Goal: Task Accomplishment & Management: Manage account settings

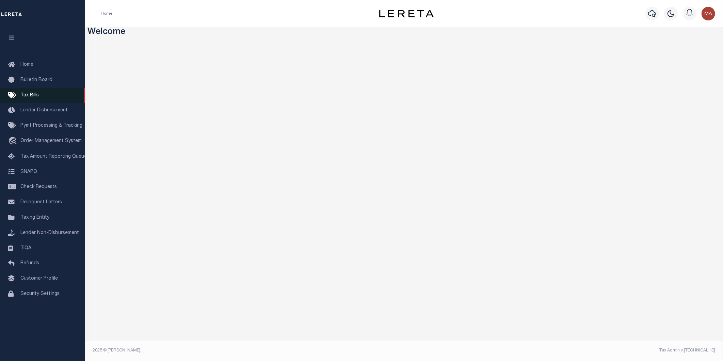
click at [35, 93] on span "Tax Bills" at bounding box center [29, 95] width 18 height 5
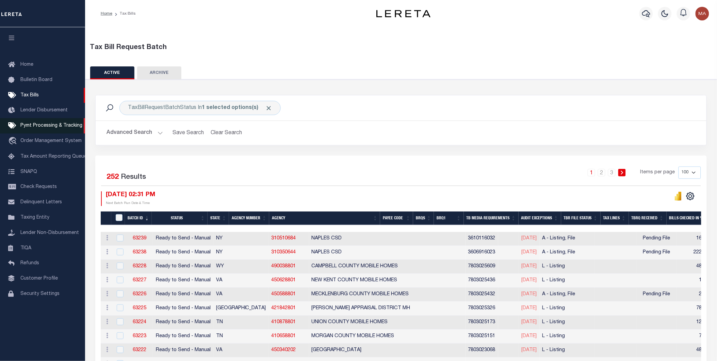
click at [39, 126] on span "Pymt Processing & Tracking" at bounding box center [51, 125] width 62 height 5
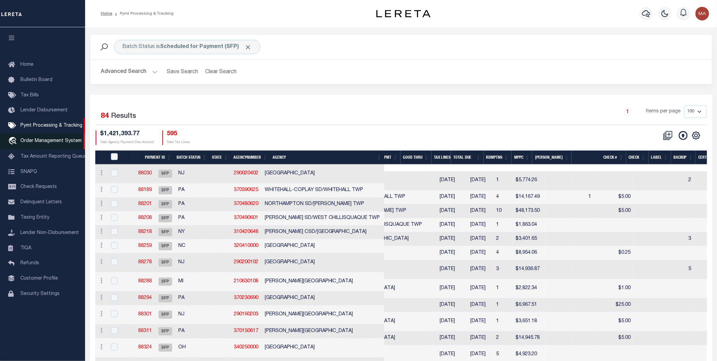
click at [39, 138] on link "travel_explore Order Management System" at bounding box center [42, 141] width 85 height 16
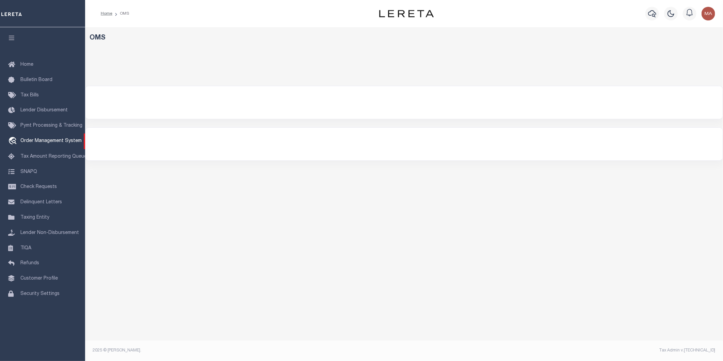
select select "200"
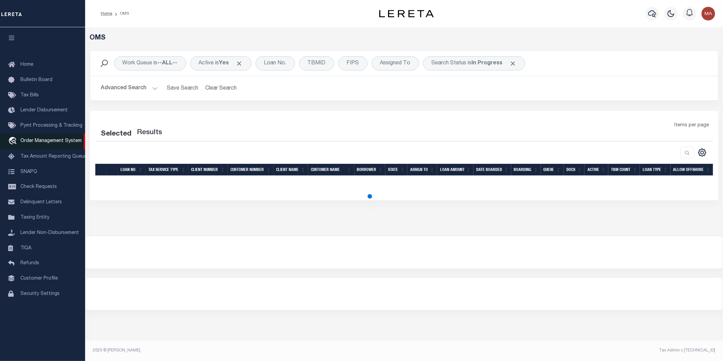
select select "200"
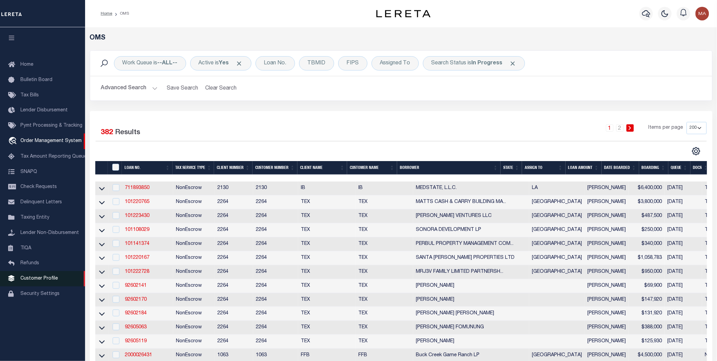
click at [29, 278] on span "Customer Profile" at bounding box center [38, 278] width 37 height 5
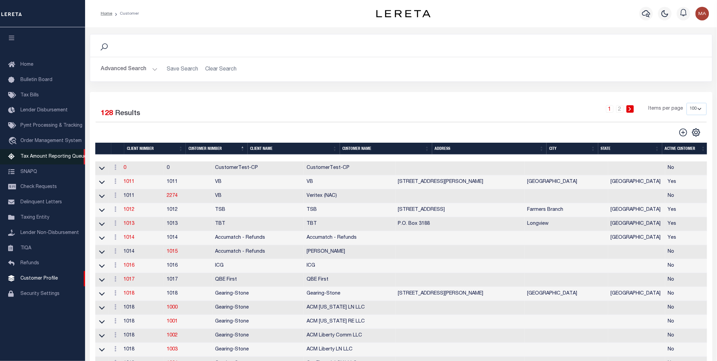
click at [59, 159] on span "Tax Amount Reporting Queue" at bounding box center [53, 156] width 66 height 5
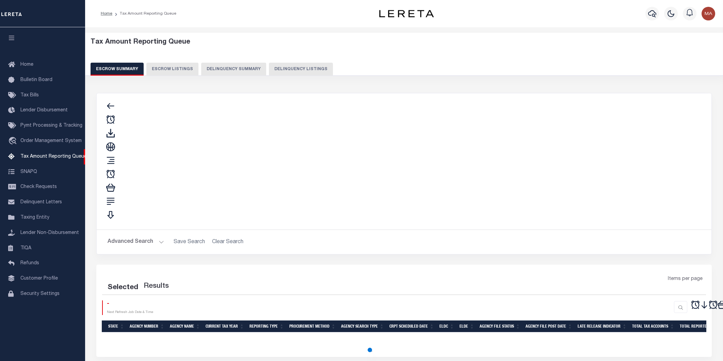
select select "100"
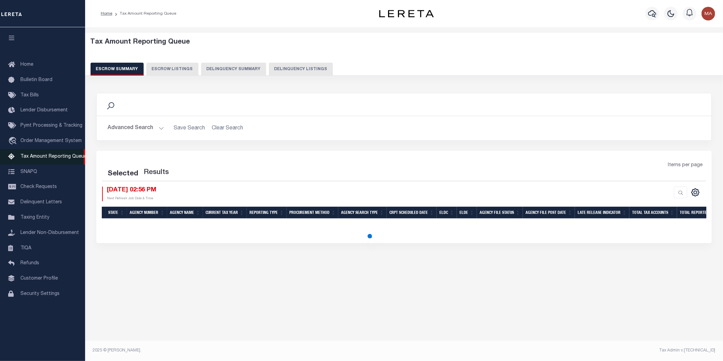
select select "100"
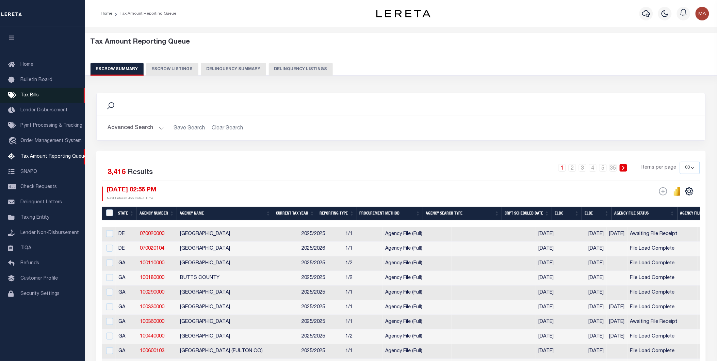
click at [29, 95] on span "Tax Bills" at bounding box center [29, 95] width 18 height 5
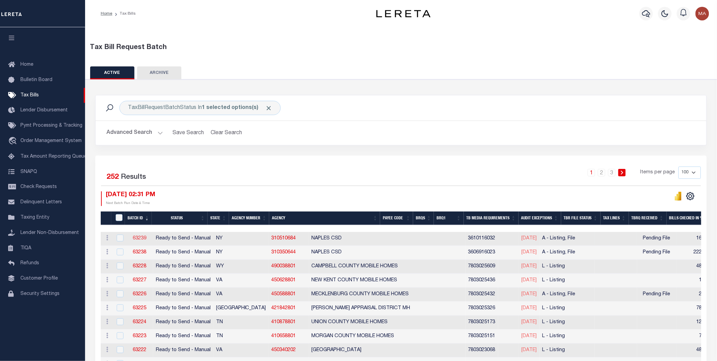
click at [142, 240] on link "63239" at bounding box center [140, 238] width 14 height 5
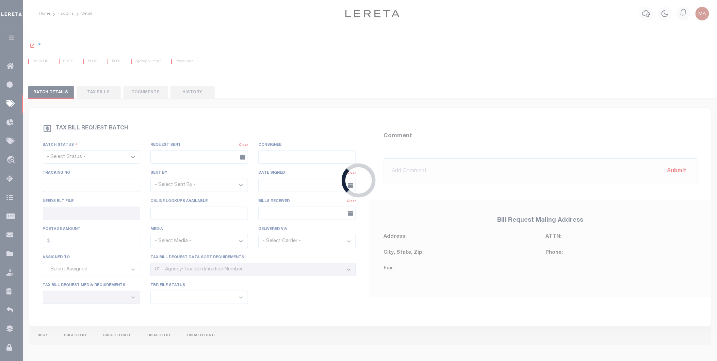
select select "RTS"
type input "No"
select select "29"
select select "16"
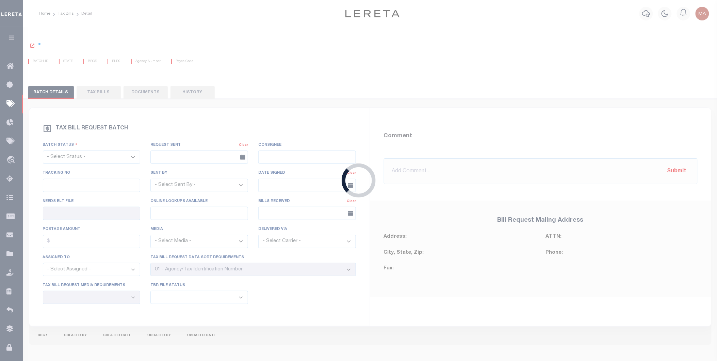
select select "1"
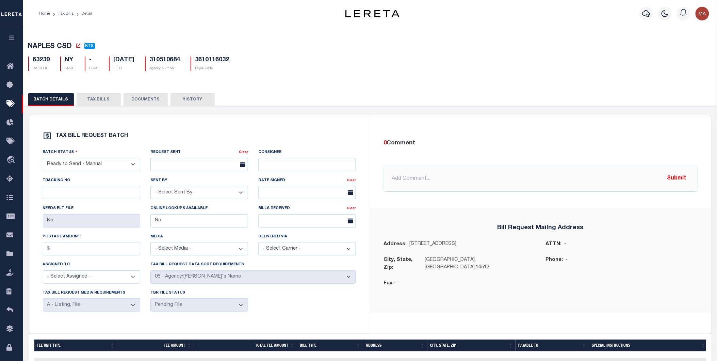
click at [11, 42] on button "button" at bounding box center [11, 38] width 23 height 23
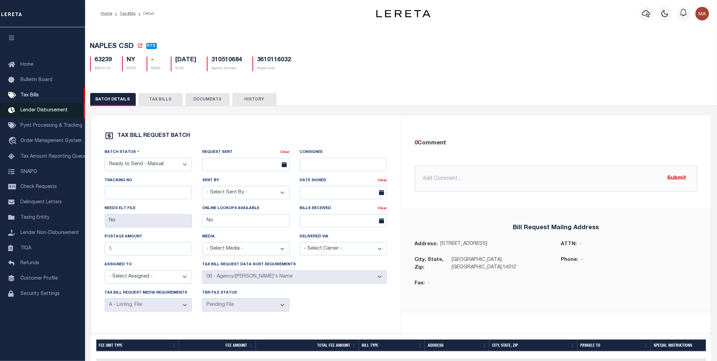
click at [45, 113] on span "Lender Disbursement" at bounding box center [43, 110] width 47 height 5
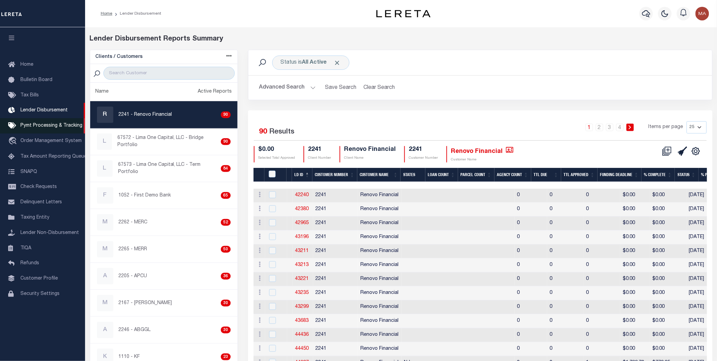
click at [48, 126] on span "Pymt Processing & Tracking" at bounding box center [51, 125] width 62 height 5
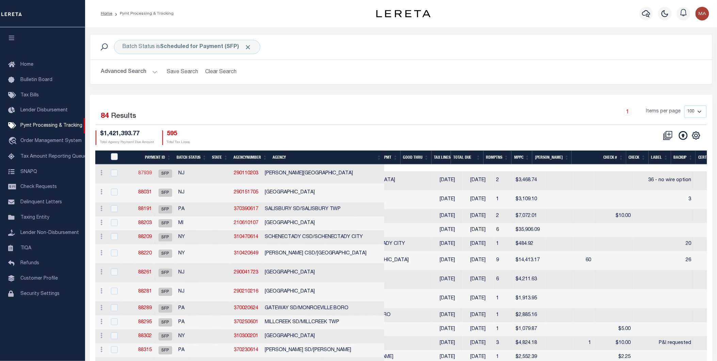
click at [152, 172] on link "87939" at bounding box center [145, 173] width 14 height 5
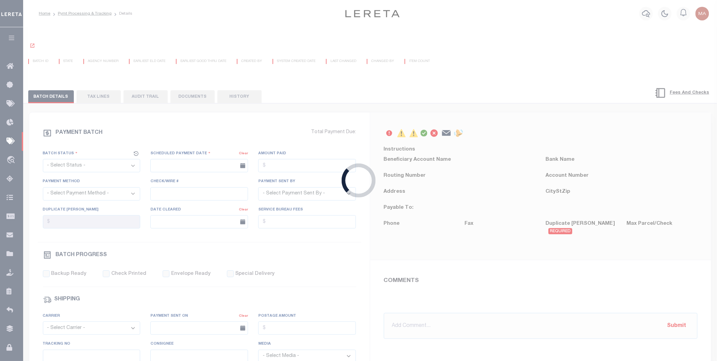
select select "SFP"
type input "08/20/2025"
type input "36 - no wire option"
type input "Andres"
radio input "true"
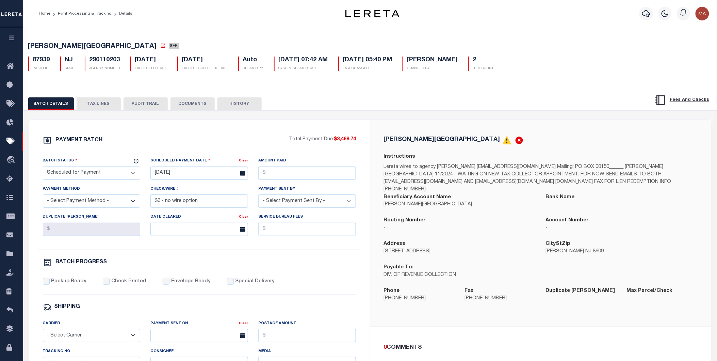
click at [88, 202] on select "- Select Payment Method - ACH Certified Check Check Direct Deposit Wire Transfer" at bounding box center [92, 200] width 98 height 13
click at [142, 202] on div "Payment Method - Select Payment Method - ACH Certified Check Check Direct Depos…" at bounding box center [92, 199] width 108 height 28
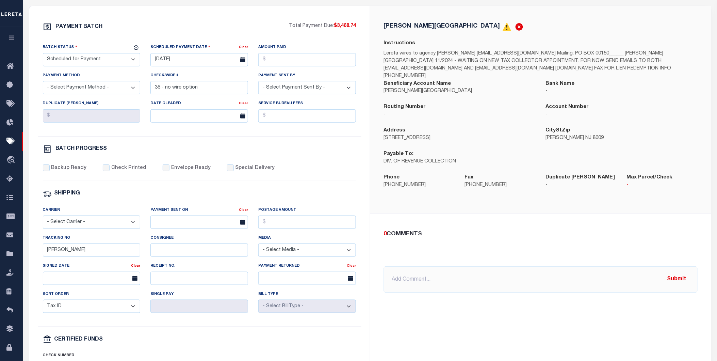
scroll to position [38, 0]
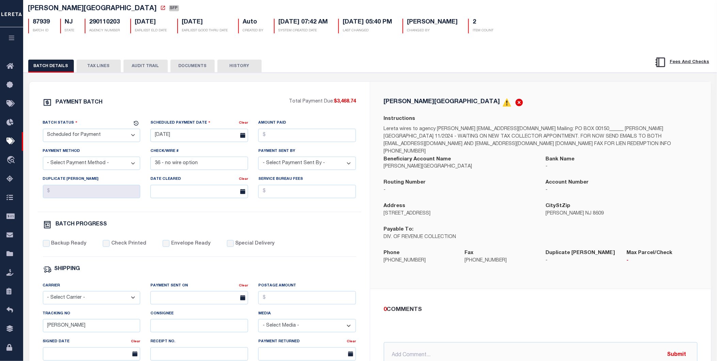
click at [11, 33] on button "button" at bounding box center [11, 38] width 23 height 23
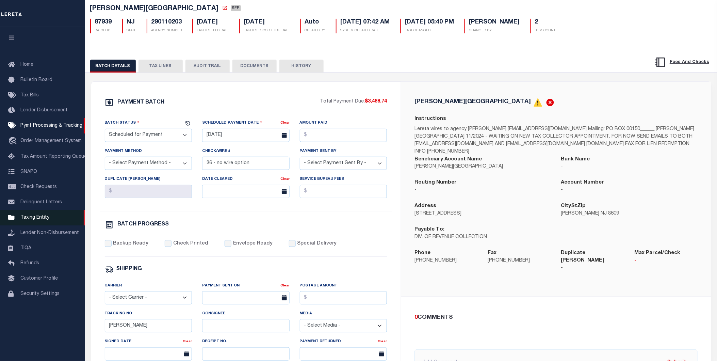
click at [28, 217] on span "Taxing Entity" at bounding box center [34, 217] width 29 height 5
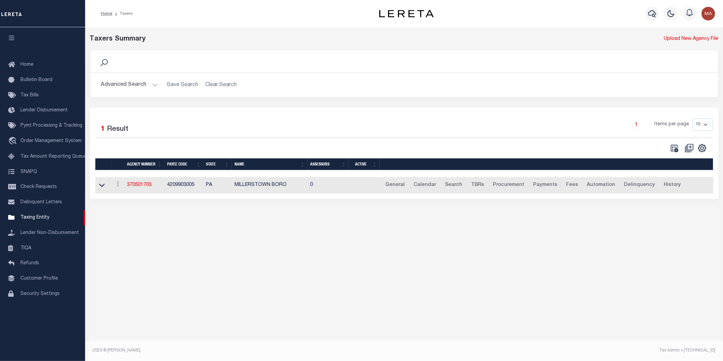
click at [152, 82] on button "Advanced Search" at bounding box center [129, 84] width 57 height 13
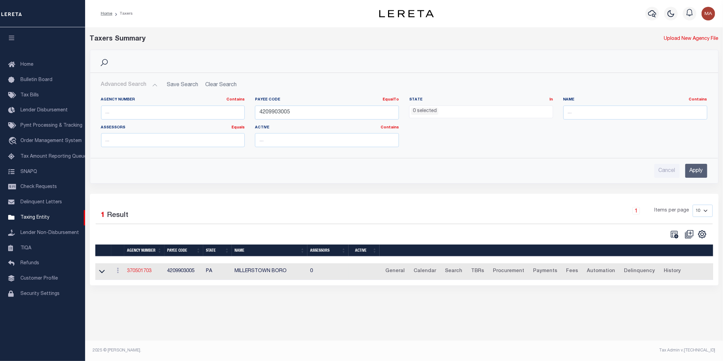
click at [137, 273] on link "370501703" at bounding box center [139, 271] width 25 height 5
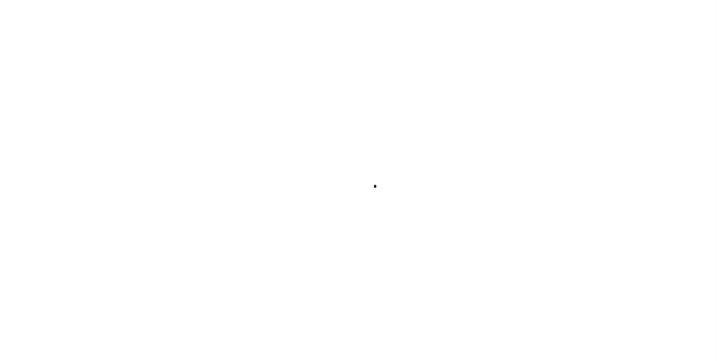
select select
checkbox input "false"
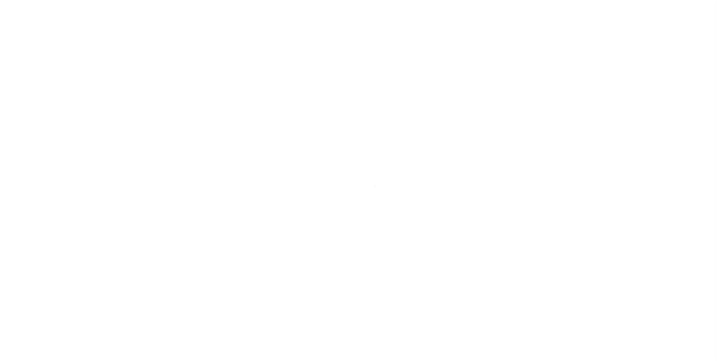
checkbox input "false"
type input "4209903005"
type input "$10"
select select "true"
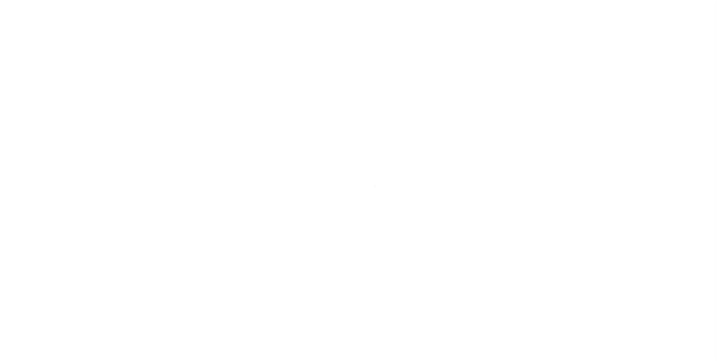
type input "[PERSON_NAME]"
checkbox input "false"
select select "35"
select select "false"
type input "B - Escrow reporting includes - “Delinquent Prior Year(s) Exist”, “Delinquent C…"
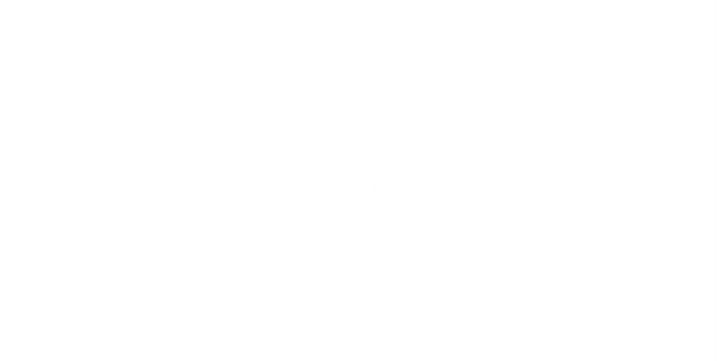
radio input "true"
select select
radio input "true"
checkbox input "false"
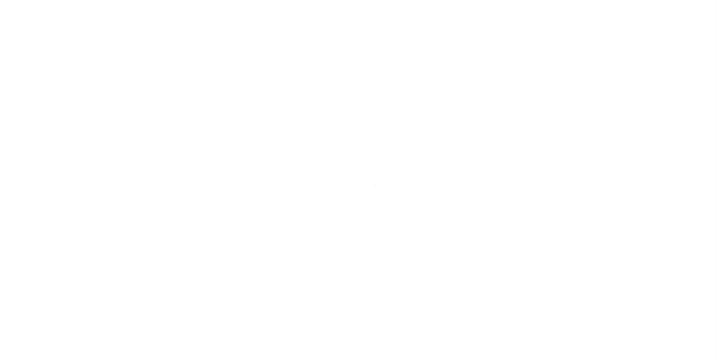
checkbox input "false"
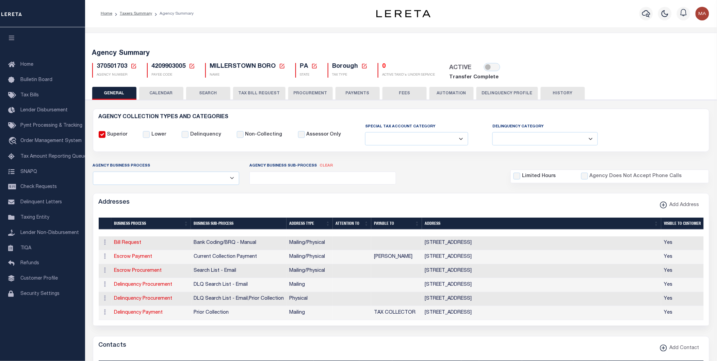
click at [352, 95] on button "PAYMENTS" at bounding box center [358, 93] width 44 height 13
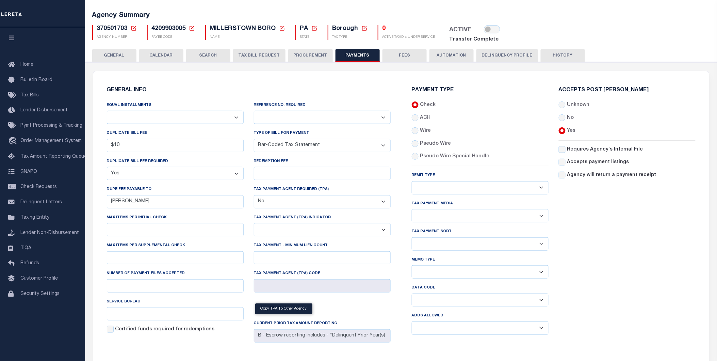
scroll to position [76, 0]
